Goal: Check status: Check status

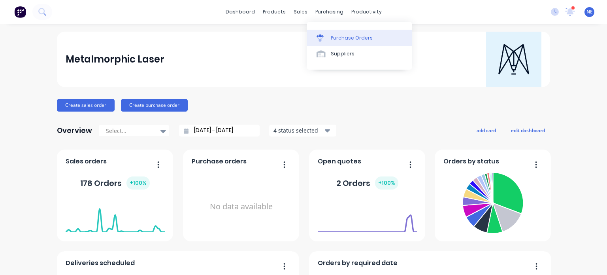
click at [348, 40] on div "Purchase Orders" at bounding box center [352, 37] width 42 height 7
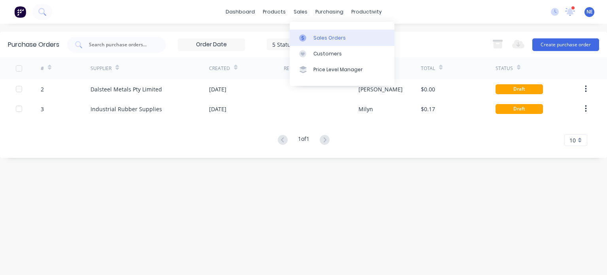
click at [335, 40] on div "Sales Orders" at bounding box center [329, 37] width 32 height 7
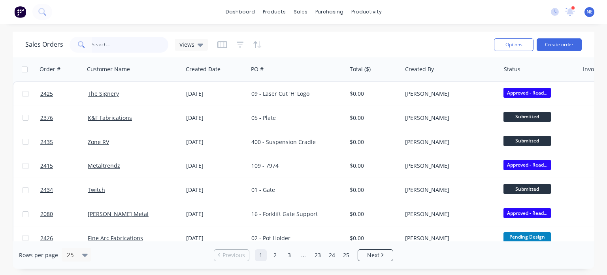
click at [133, 42] on input "text" at bounding box center [130, 45] width 77 height 16
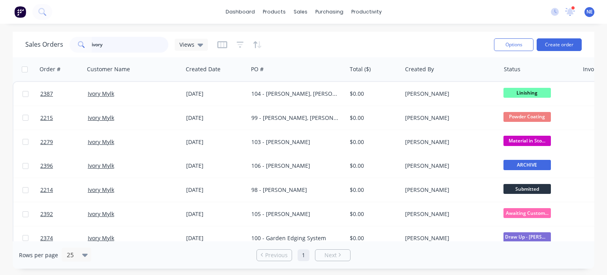
click at [108, 50] on input "ivory" at bounding box center [130, 45] width 77 height 16
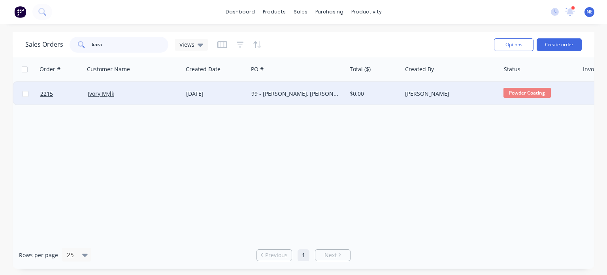
type input "kara"
click at [292, 92] on div "99 - [PERSON_NAME], [PERSON_NAME], & [PERSON_NAME]" at bounding box center [294, 94] width 87 height 8
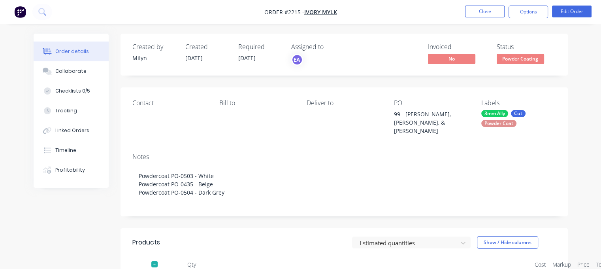
click at [67, 70] on div "Collaborate" at bounding box center [70, 71] width 31 height 7
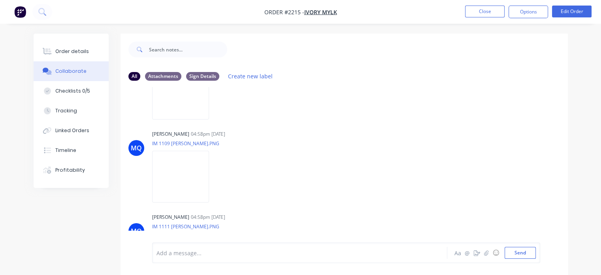
scroll to position [1207, 0]
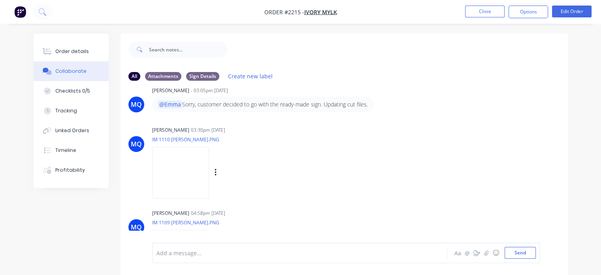
click at [182, 170] on img at bounding box center [180, 173] width 57 height 52
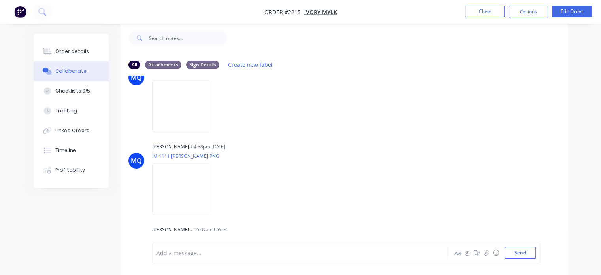
scroll to position [1402, 0]
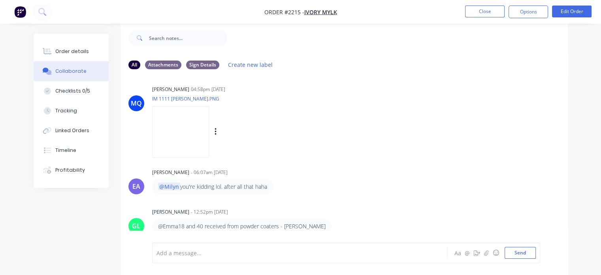
click at [193, 136] on img at bounding box center [180, 132] width 57 height 52
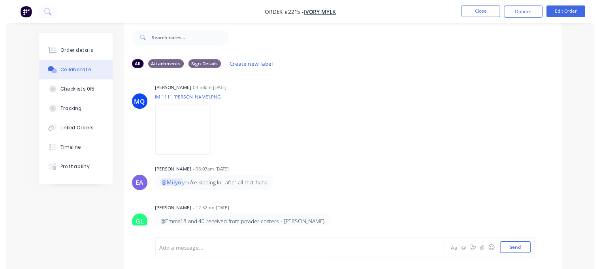
scroll to position [1399, 0]
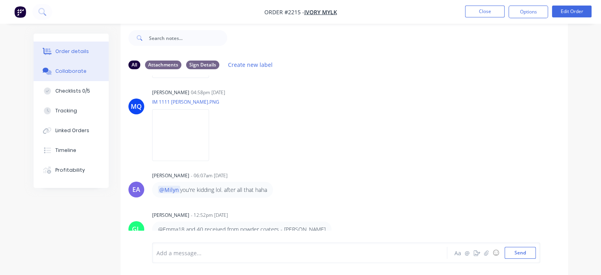
click at [64, 52] on div "Order details" at bounding box center [72, 51] width 34 height 7
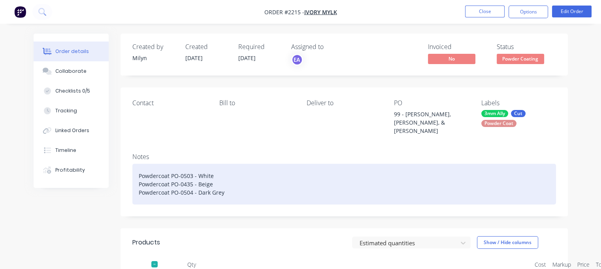
click at [551, 164] on div "Powdercoat PO-0503 - White Powdercoat PO-0435 - Beige Powdercoat PO-0504 - Dark…" at bounding box center [344, 184] width 424 height 41
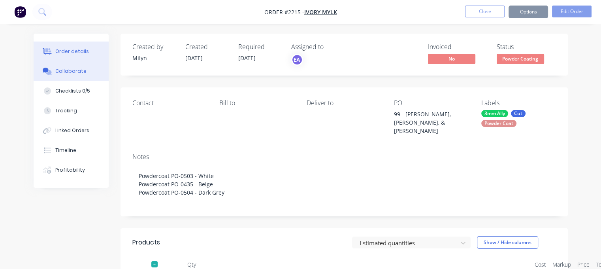
click at [80, 72] on div "Collaborate" at bounding box center [70, 71] width 31 height 7
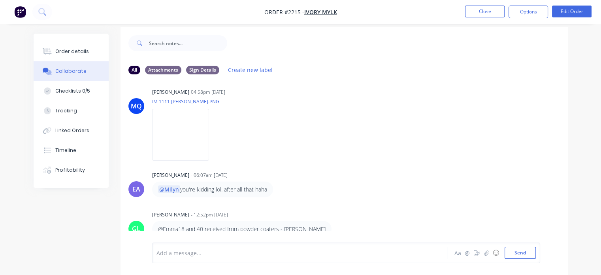
scroll to position [11, 0]
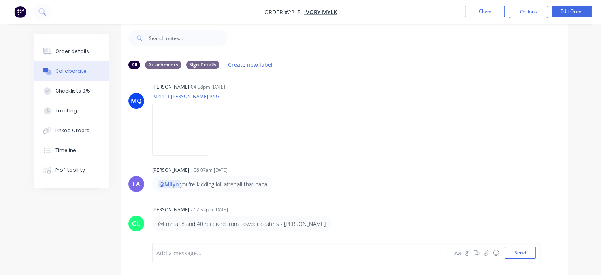
click at [340, 261] on div "Add a message... Aa @ ☺ Send" at bounding box center [346, 252] width 388 height 21
